Goal: Obtain resource: Download file/media

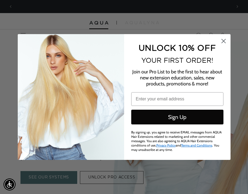
scroll to position [0, 219]
click at [223, 61] on p "YOUR FIRST ORDER!" at bounding box center [177, 60] width 92 height 8
click at [223, 40] on icon "Close dialog" at bounding box center [224, 41] width 4 height 4
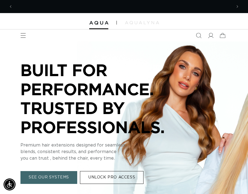
scroll to position [0, 438]
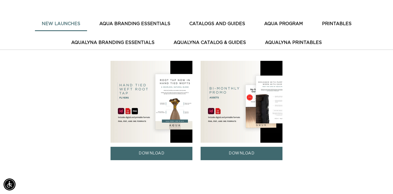
scroll to position [0, 708]
click at [348, 26] on button "PRINTABLES" at bounding box center [336, 23] width 43 height 13
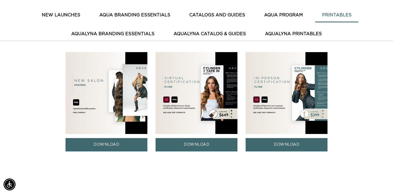
scroll to position [0, 0]
click at [290, 127] on img at bounding box center [287, 93] width 82 height 82
click at [285, 143] on link "DOWNLOAD" at bounding box center [287, 144] width 82 height 13
